Goal: Use online tool/utility: Utilize a website feature to perform a specific function

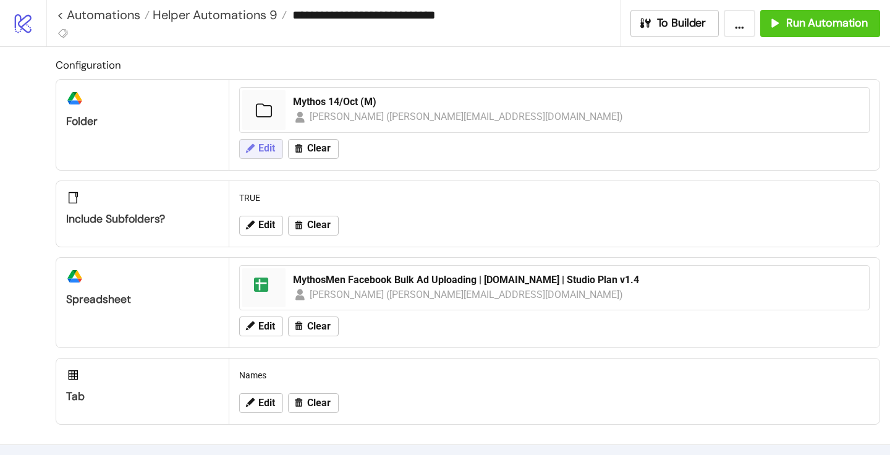
click at [253, 150] on icon at bounding box center [249, 148] width 11 height 11
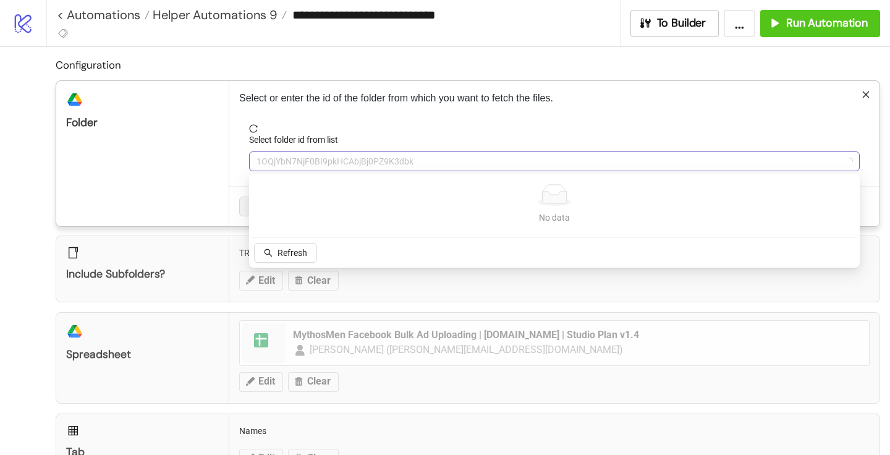
click at [281, 159] on span "1OQjYbN7NjF0BI9pkHCAbjBj0PZ9K3dbk" at bounding box center [555, 161] width 596 height 19
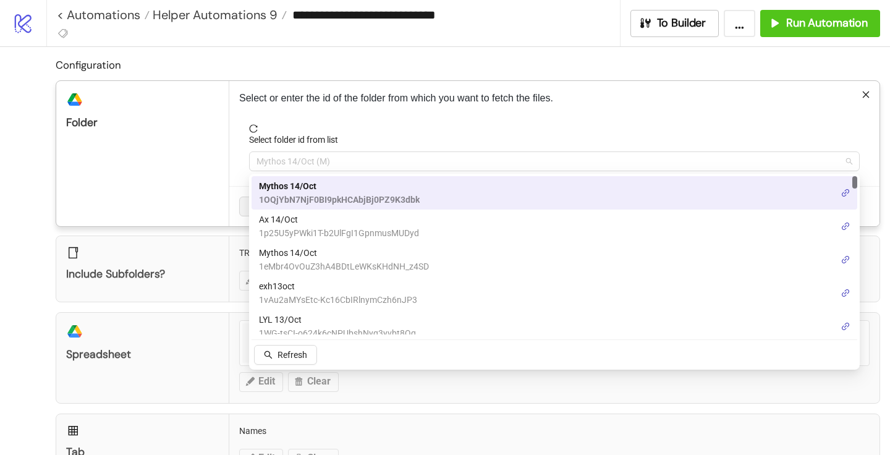
click at [281, 159] on span "Mythos 14/Oct (M)" at bounding box center [555, 161] width 596 height 19
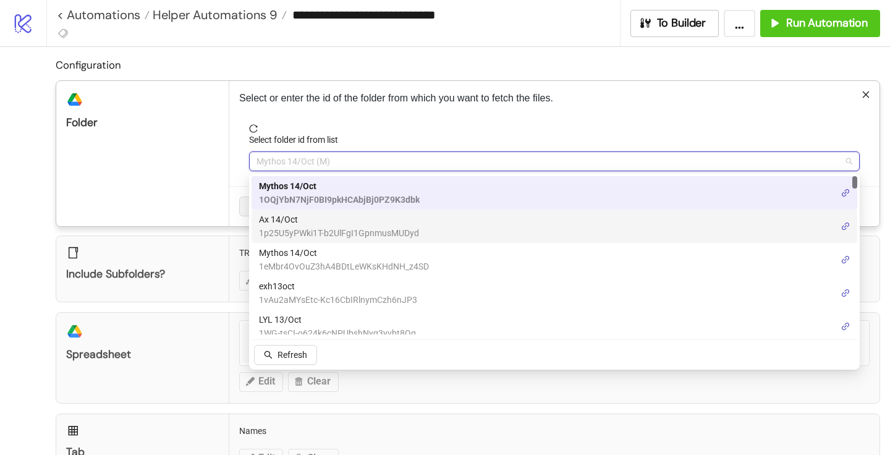
click at [289, 231] on span "1p25U5yPWki1T-b2UlFgI1GpnmusMUDyd" at bounding box center [339, 233] width 160 height 14
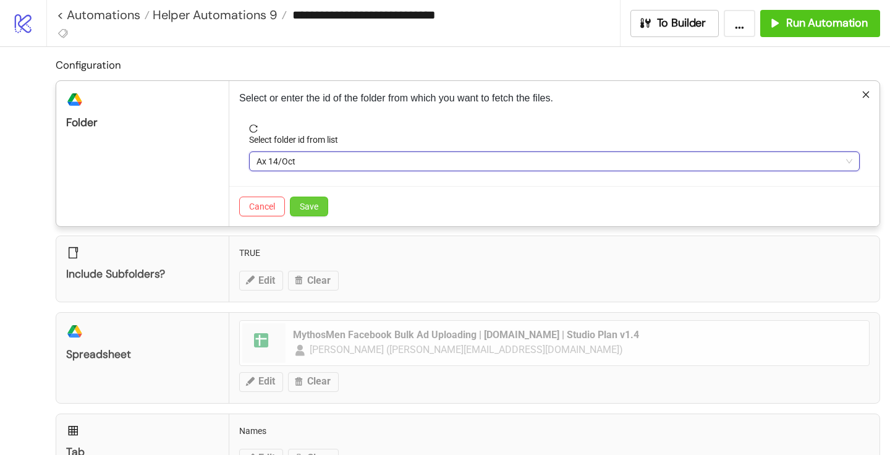
click at [315, 206] on span "Save" at bounding box center [309, 207] width 19 height 10
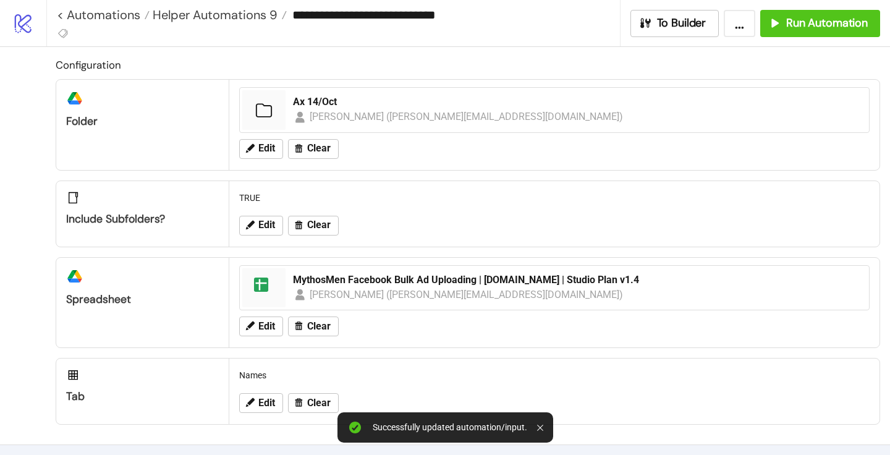
click at [265, 336] on div "Edit Clear" at bounding box center [554, 326] width 641 height 32
click at [265, 333] on button "Edit" at bounding box center [261, 327] width 44 height 20
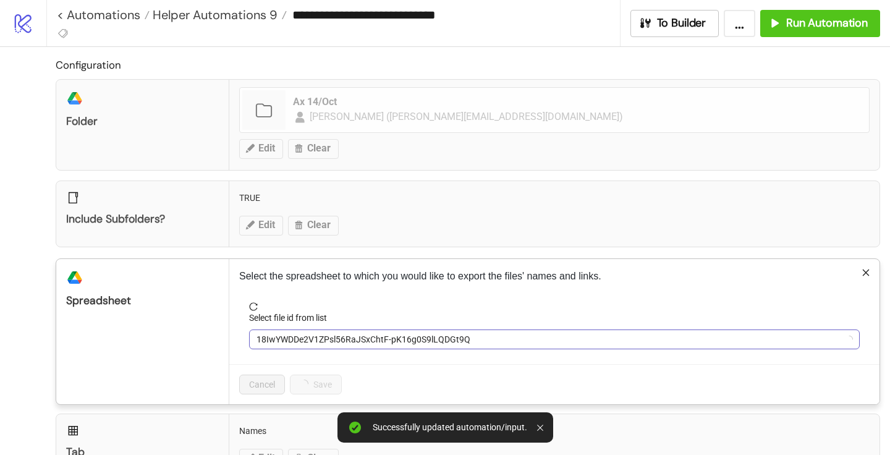
click at [287, 341] on span "18IwYWDDe2V1ZPsl56RaJSxChtF-pK16g0S9lLQDGt9Q" at bounding box center [555, 339] width 596 height 19
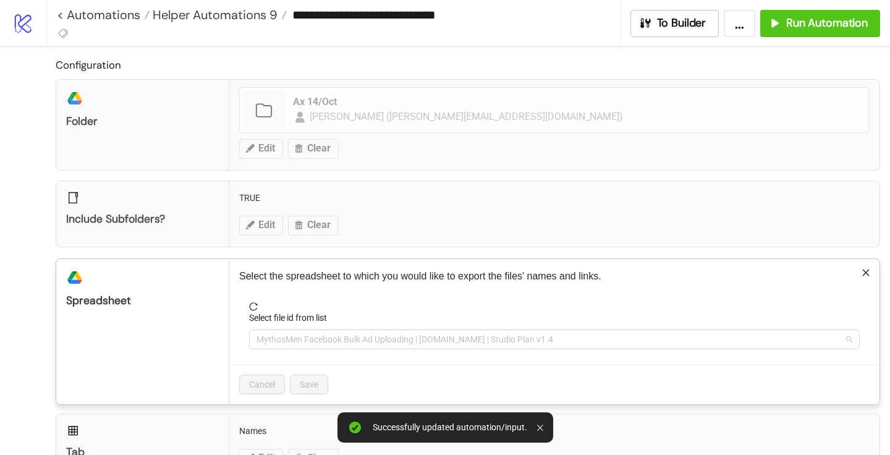
click at [287, 341] on span "MythosMen Facebook Bulk Ad Uploading | [DOMAIN_NAME] | Studio Plan v1.4" at bounding box center [555, 339] width 596 height 19
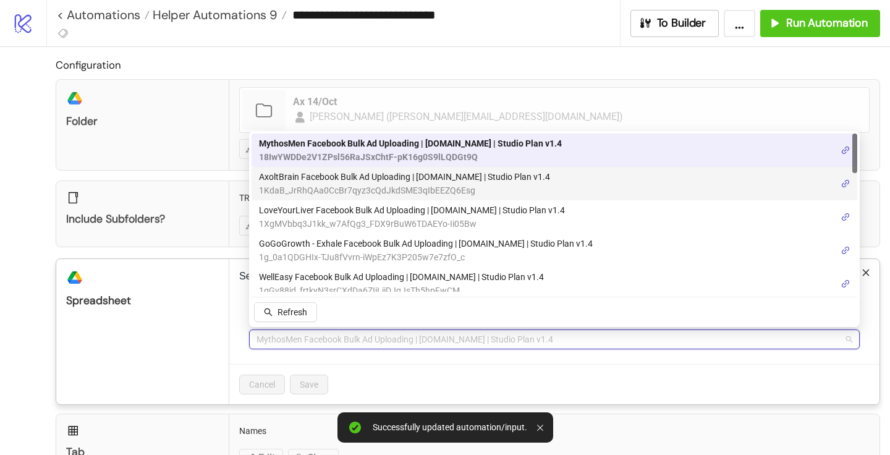
click at [301, 177] on span "AxoltBrain Facebook Bulk Ad Uploading | [DOMAIN_NAME] | Studio Plan v1.4" at bounding box center [404, 177] width 291 height 14
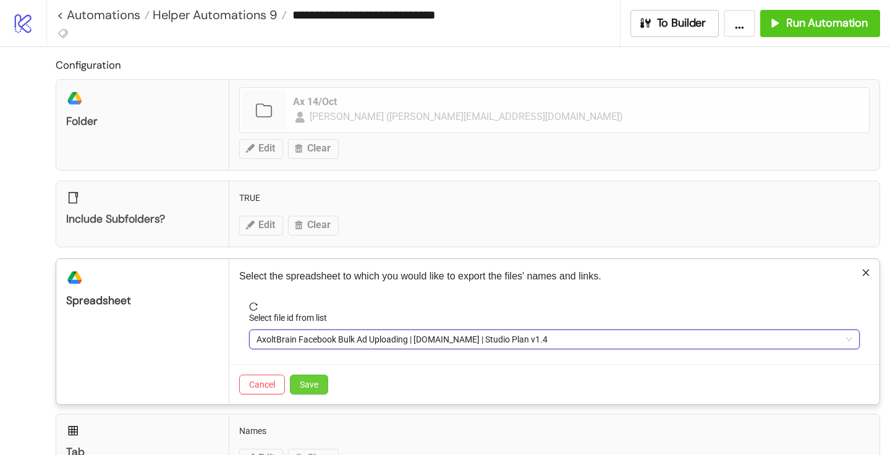
click at [307, 378] on button "Save" at bounding box center [309, 385] width 38 height 20
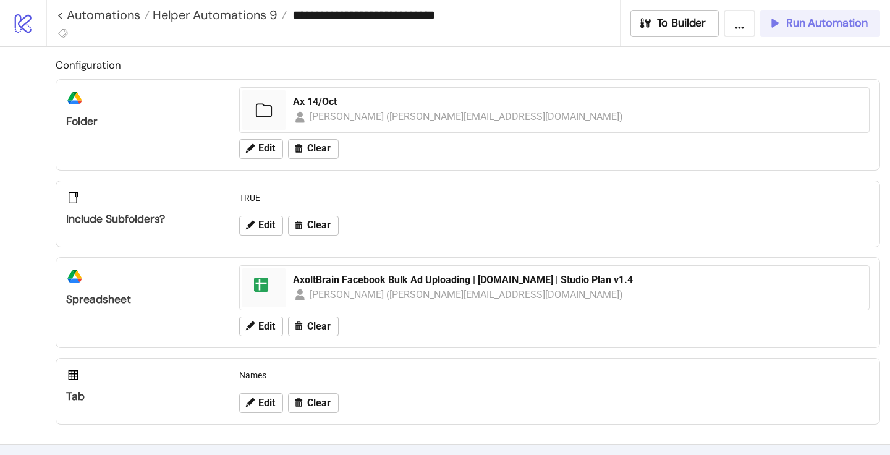
click at [849, 22] on span "Run Automation" at bounding box center [827, 23] width 82 height 14
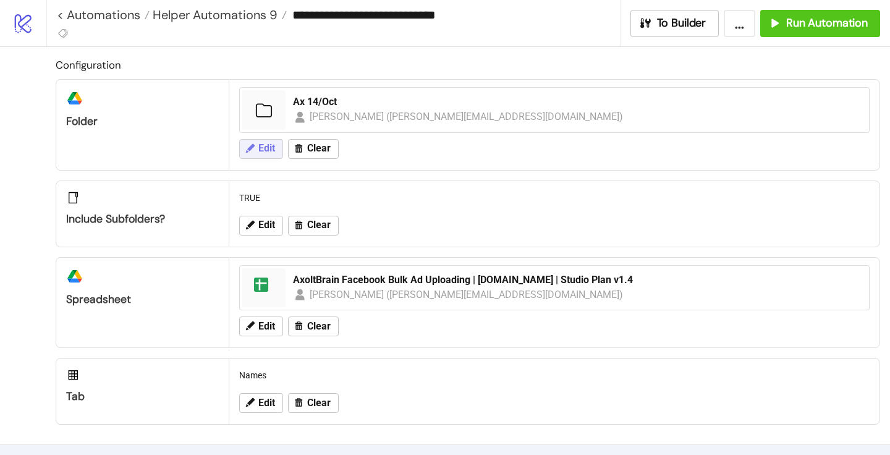
click at [253, 149] on icon at bounding box center [249, 148] width 11 height 11
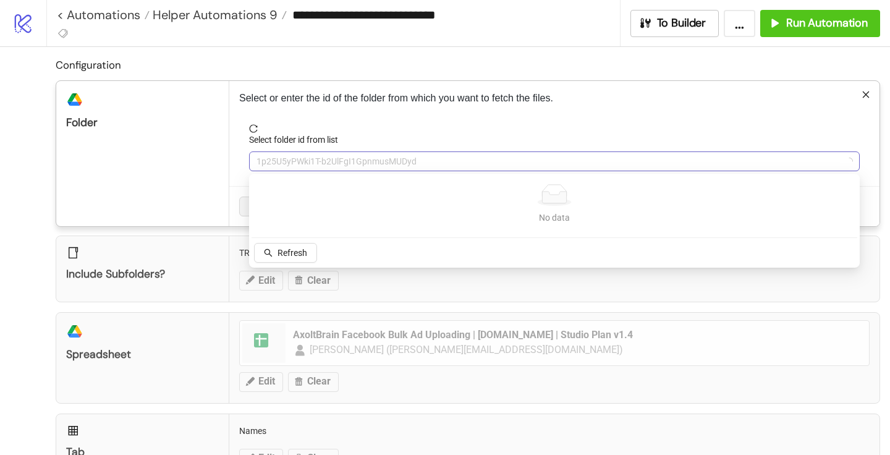
click at [279, 157] on span "1p25U5yPWki1T-b2UlFgI1GpnmusMUDyd" at bounding box center [555, 161] width 596 height 19
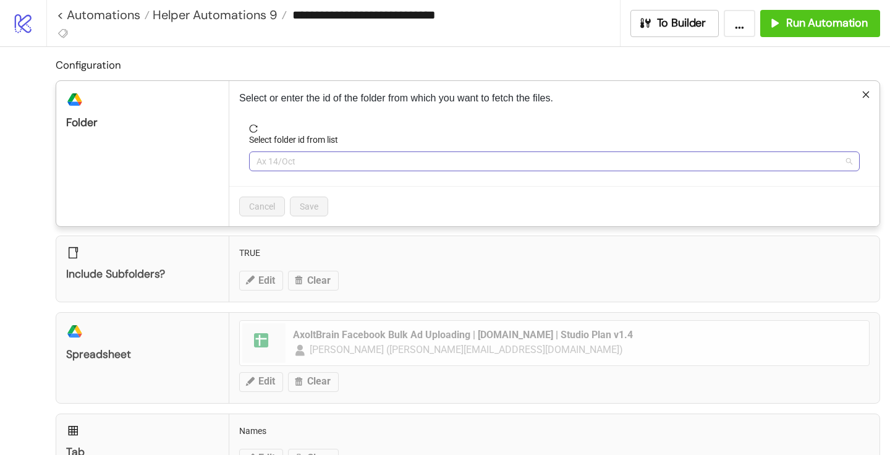
click at [281, 158] on span "Ax 14/Oct" at bounding box center [555, 161] width 596 height 19
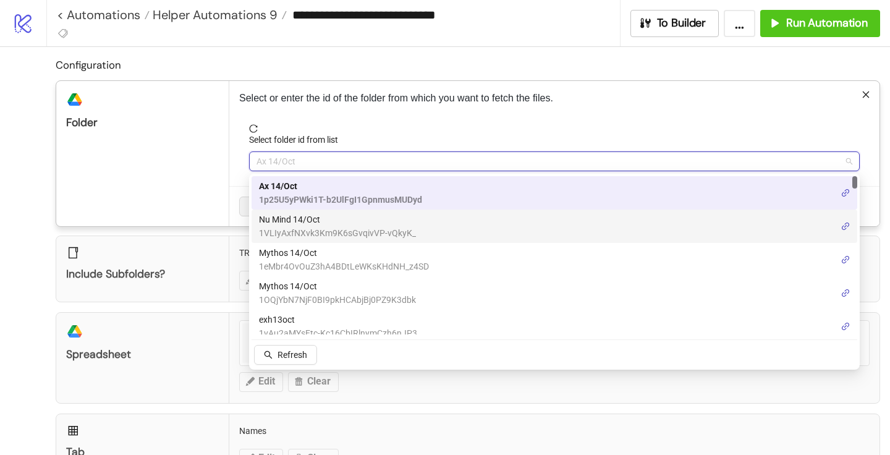
click at [315, 221] on span "Nu Mind 14/Oct" at bounding box center [337, 220] width 157 height 14
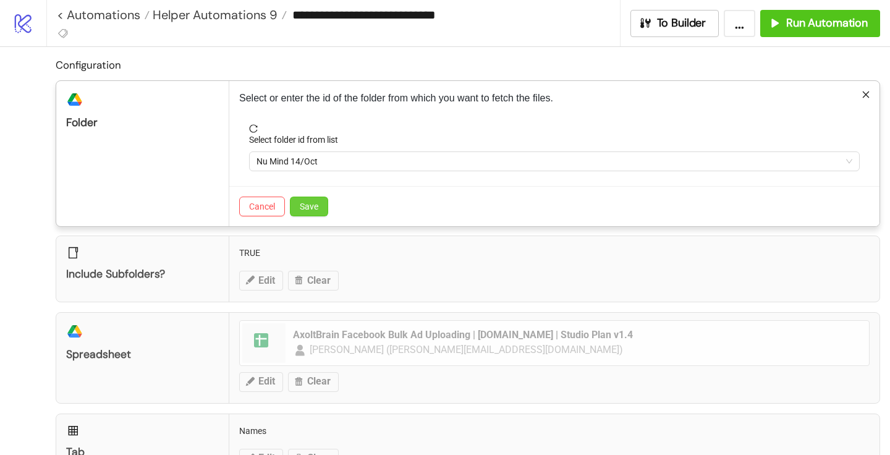
click at [318, 209] on span "Save" at bounding box center [309, 207] width 19 height 10
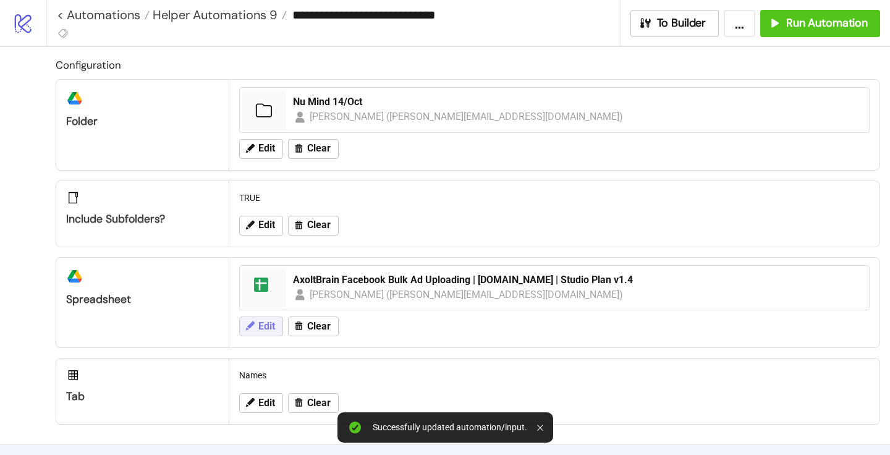
click at [258, 324] on button "Edit" at bounding box center [261, 327] width 44 height 20
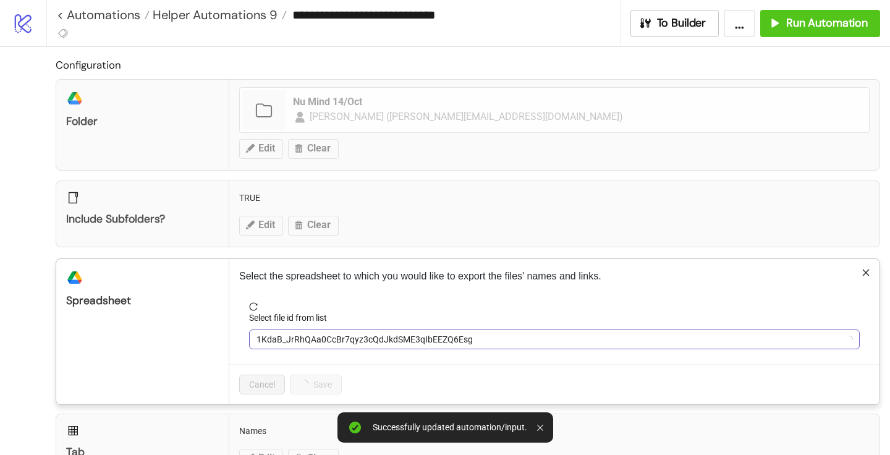
click at [269, 332] on span "1KdaB_JrRhQAa0CcBr7qyz3cQdJkdSME3qIbEEZQ6Esg" at bounding box center [555, 339] width 596 height 19
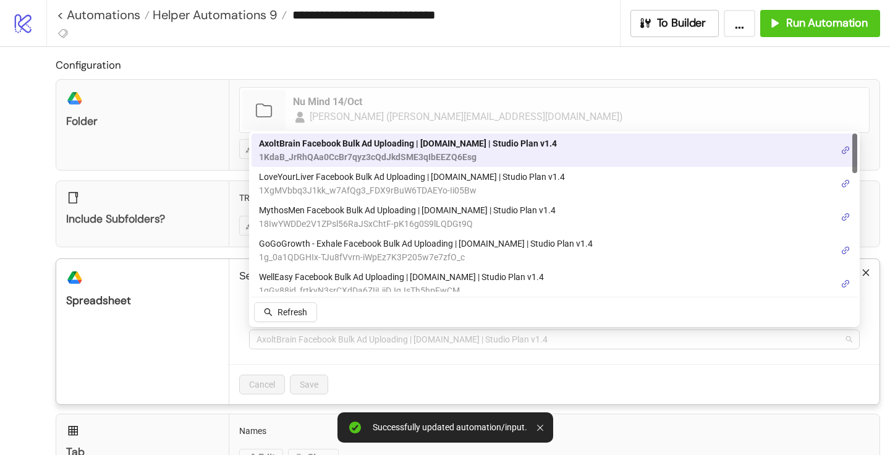
click at [269, 332] on span "AxoltBrain Facebook Bulk Ad Uploading | [DOMAIN_NAME] | Studio Plan v1.4" at bounding box center [555, 339] width 596 height 19
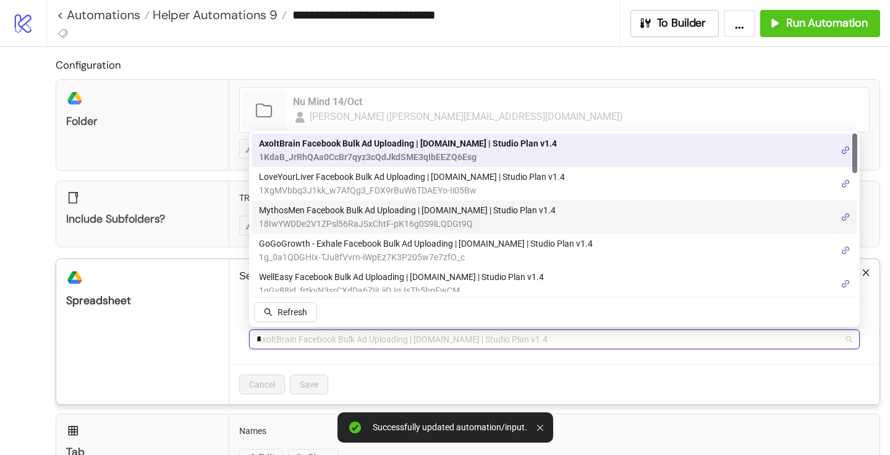
type input "**"
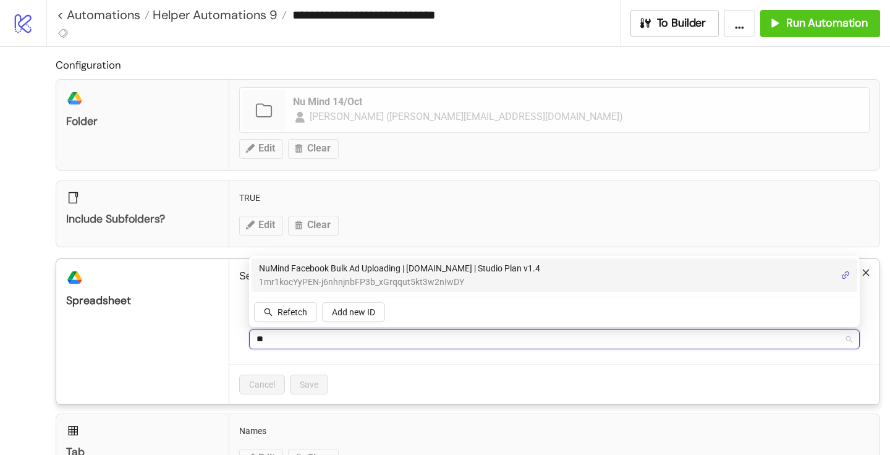
click at [292, 275] on span "NuMind Facebook Bulk Ad Uploading | [DOMAIN_NAME] | Studio Plan v1.4" at bounding box center [399, 269] width 281 height 14
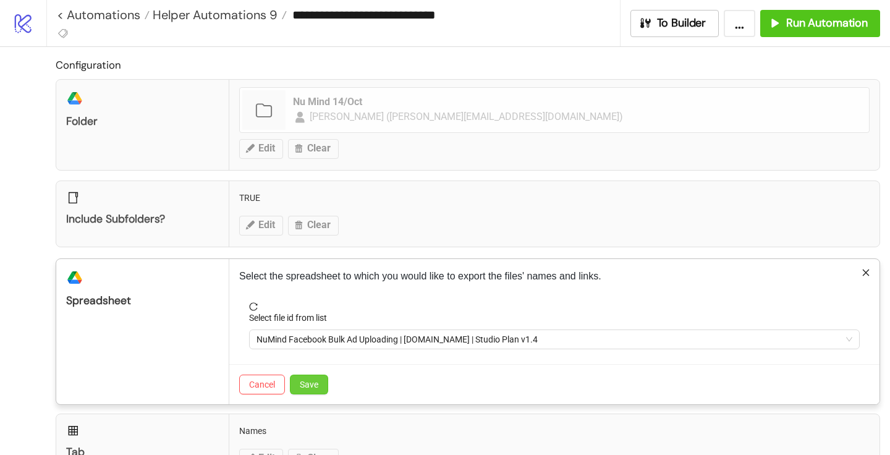
click at [312, 390] on button "Save" at bounding box center [309, 385] width 38 height 20
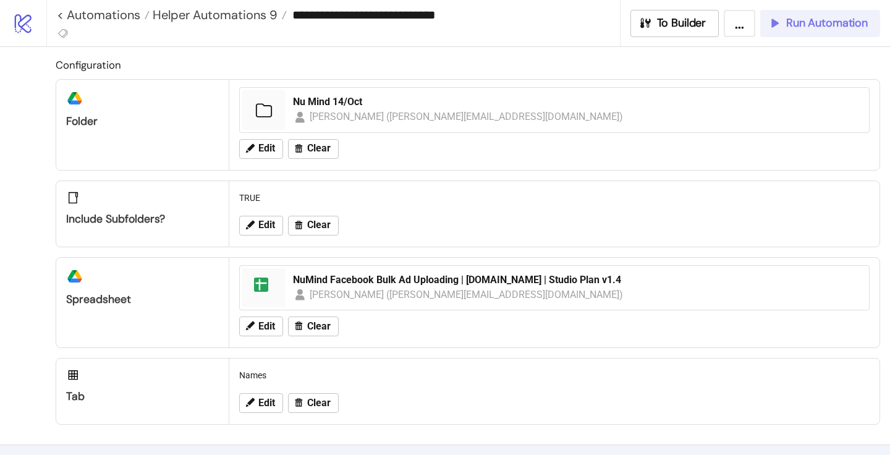
click at [798, 25] on span "Run Automation" at bounding box center [827, 23] width 82 height 14
